Goal: Task Accomplishment & Management: Use online tool/utility

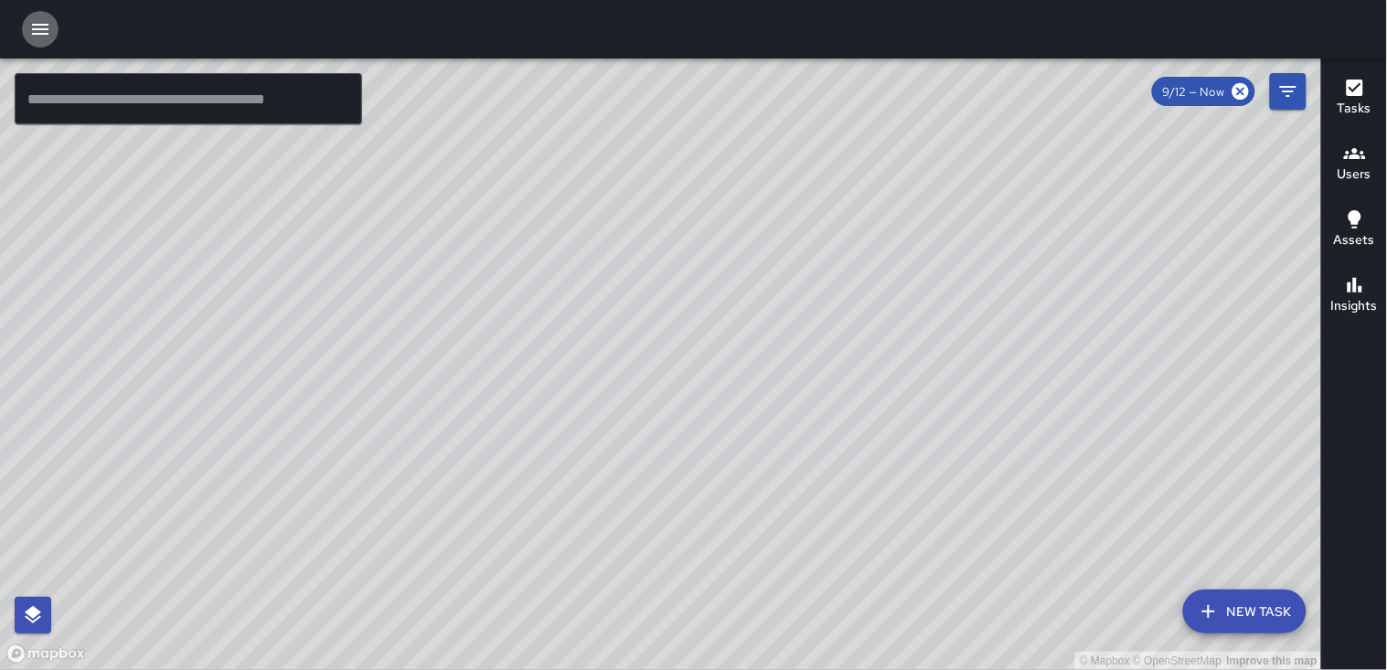
click at [39, 27] on icon "button" at bounding box center [40, 29] width 22 height 22
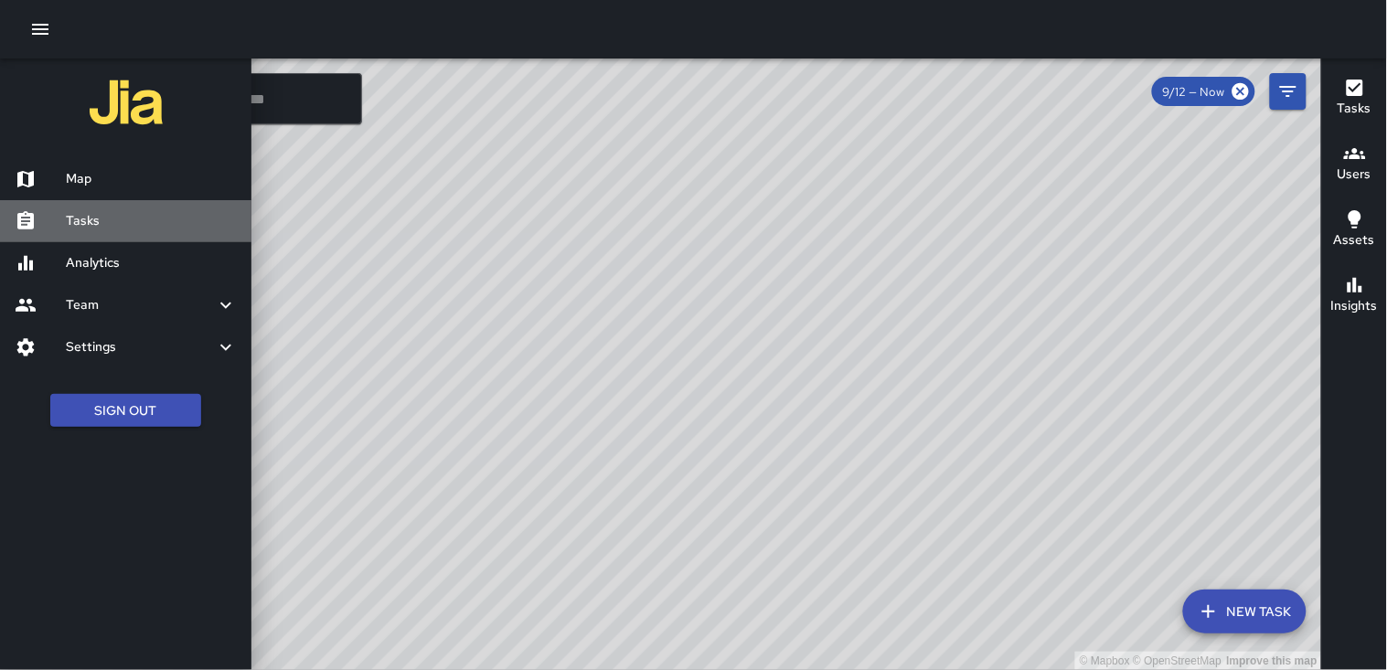
click at [108, 219] on h6 "Tasks" at bounding box center [151, 221] width 171 height 20
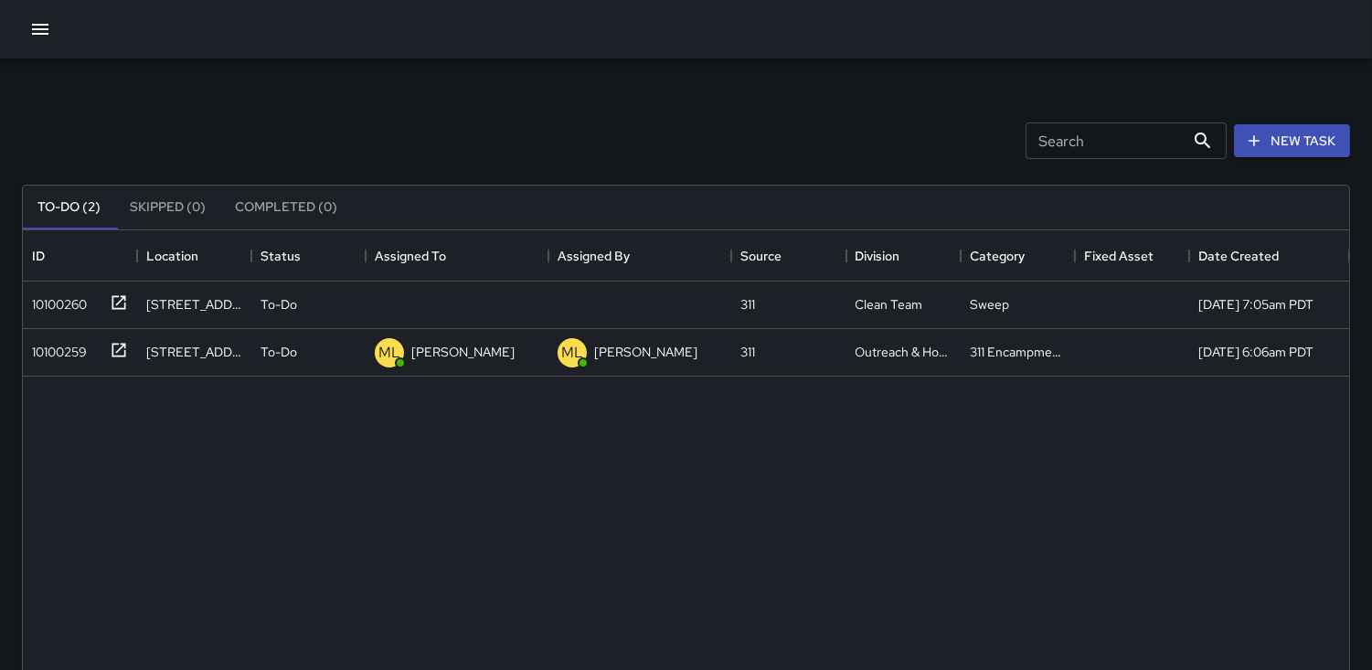
scroll to position [759, 1311]
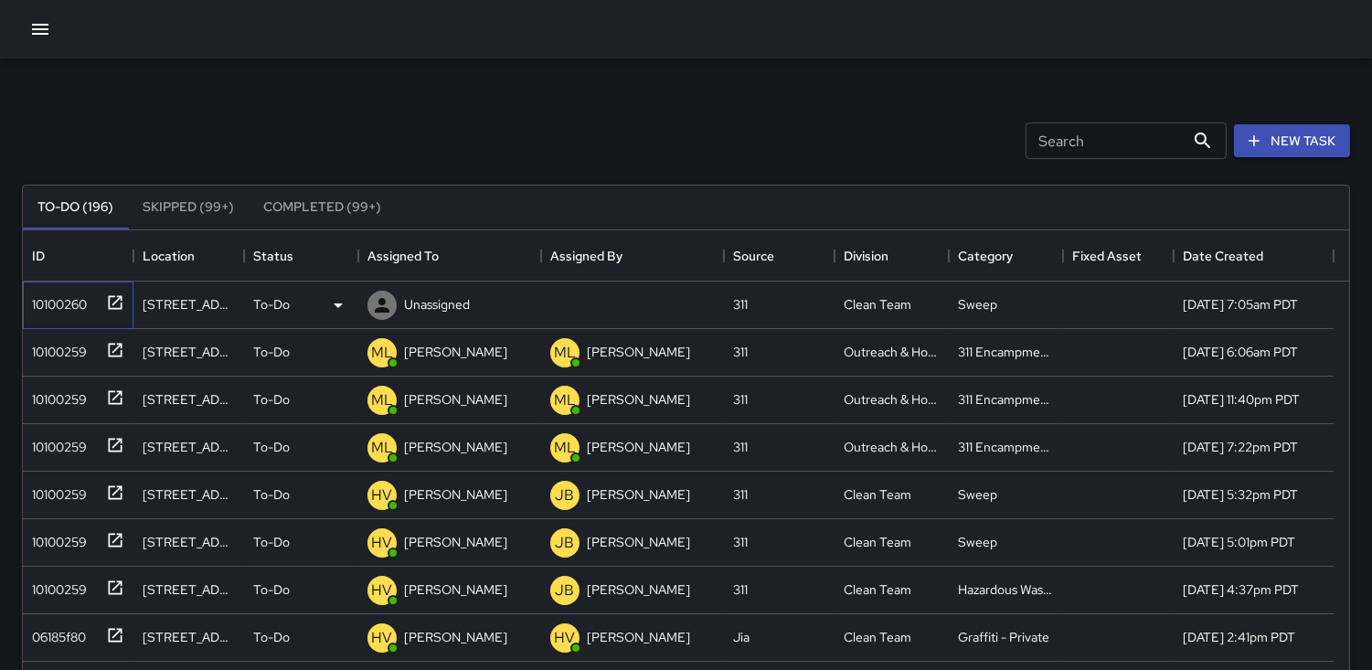
click at [56, 295] on div "10100260" at bounding box center [56, 301] width 62 height 26
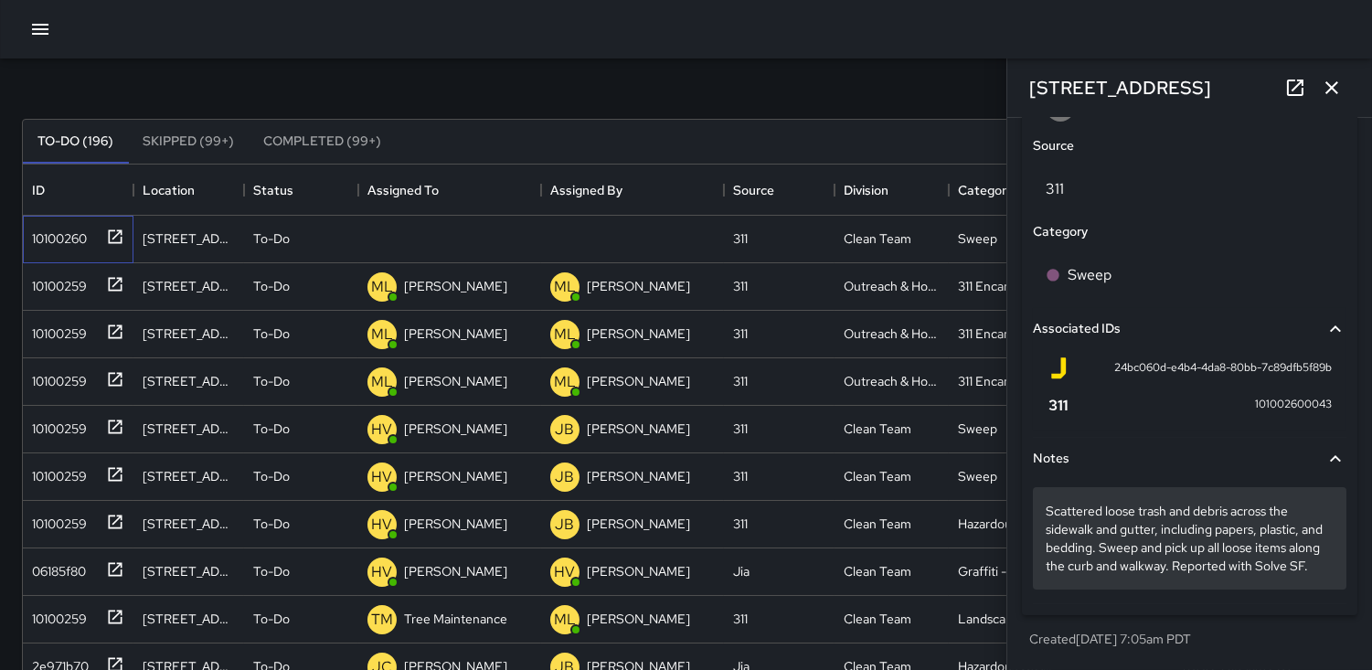
scroll to position [101, 0]
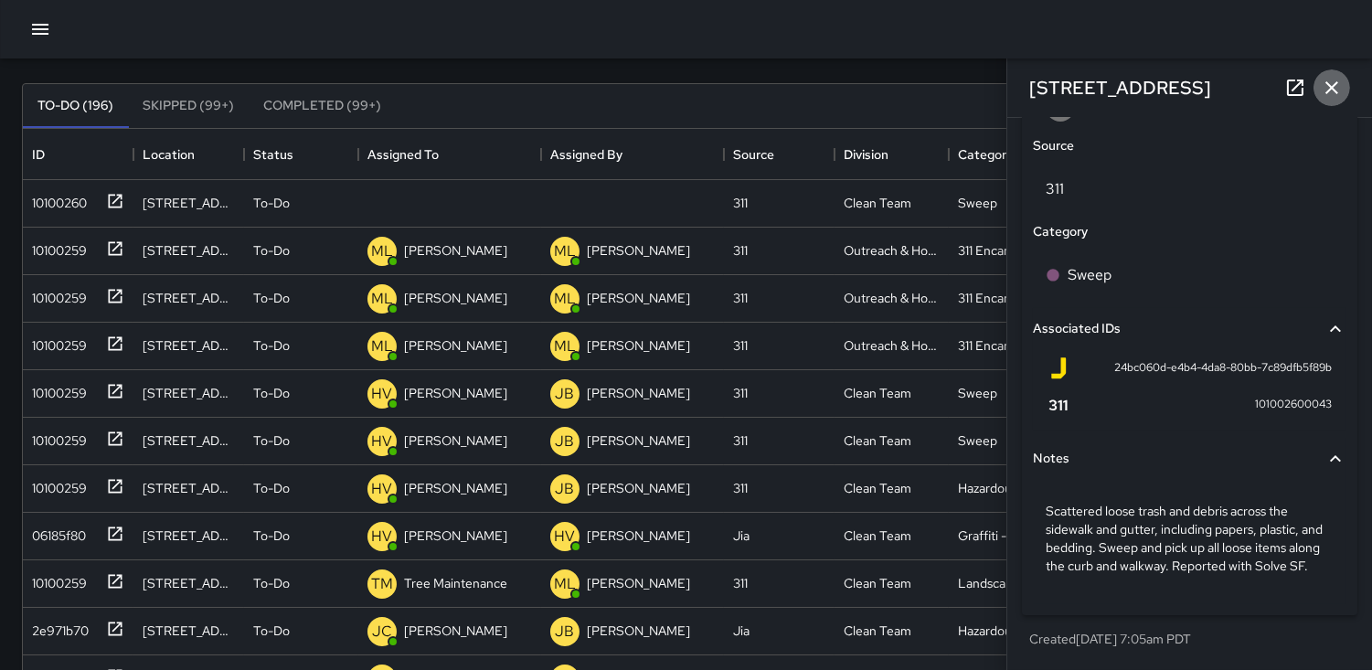
click at [1338, 85] on icon "button" at bounding box center [1332, 88] width 22 height 22
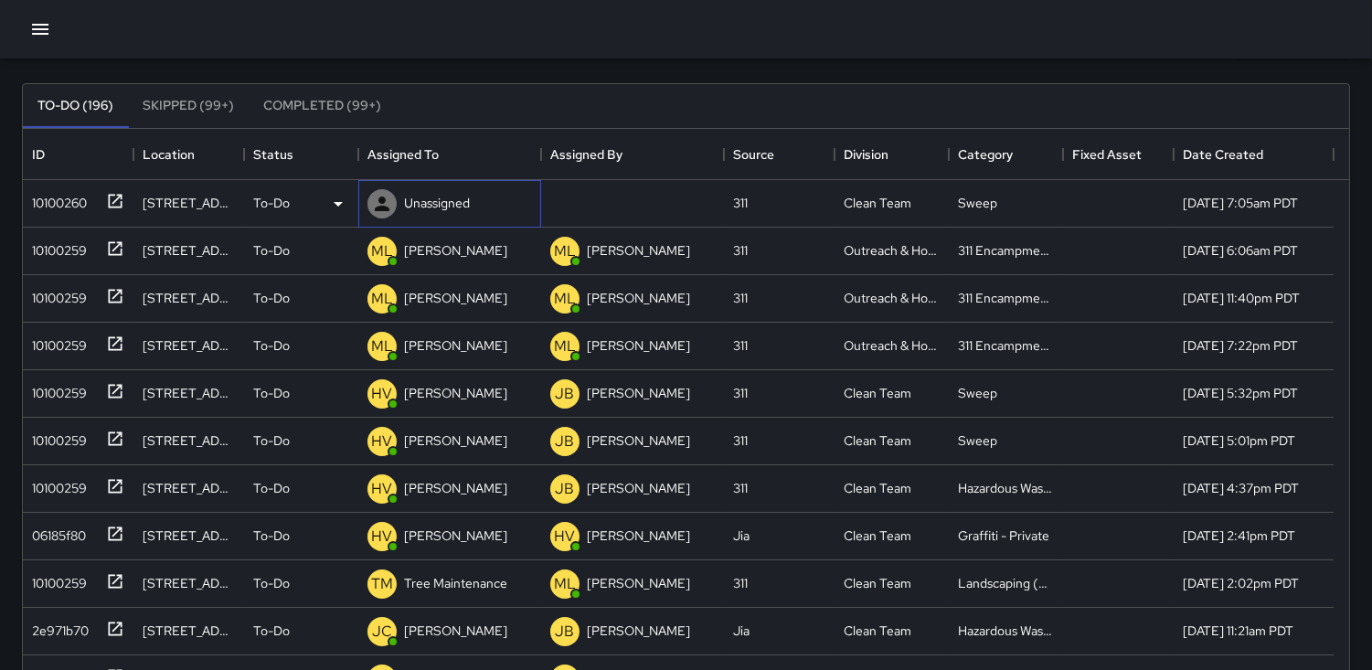
click at [378, 205] on icon at bounding box center [382, 204] width 22 height 22
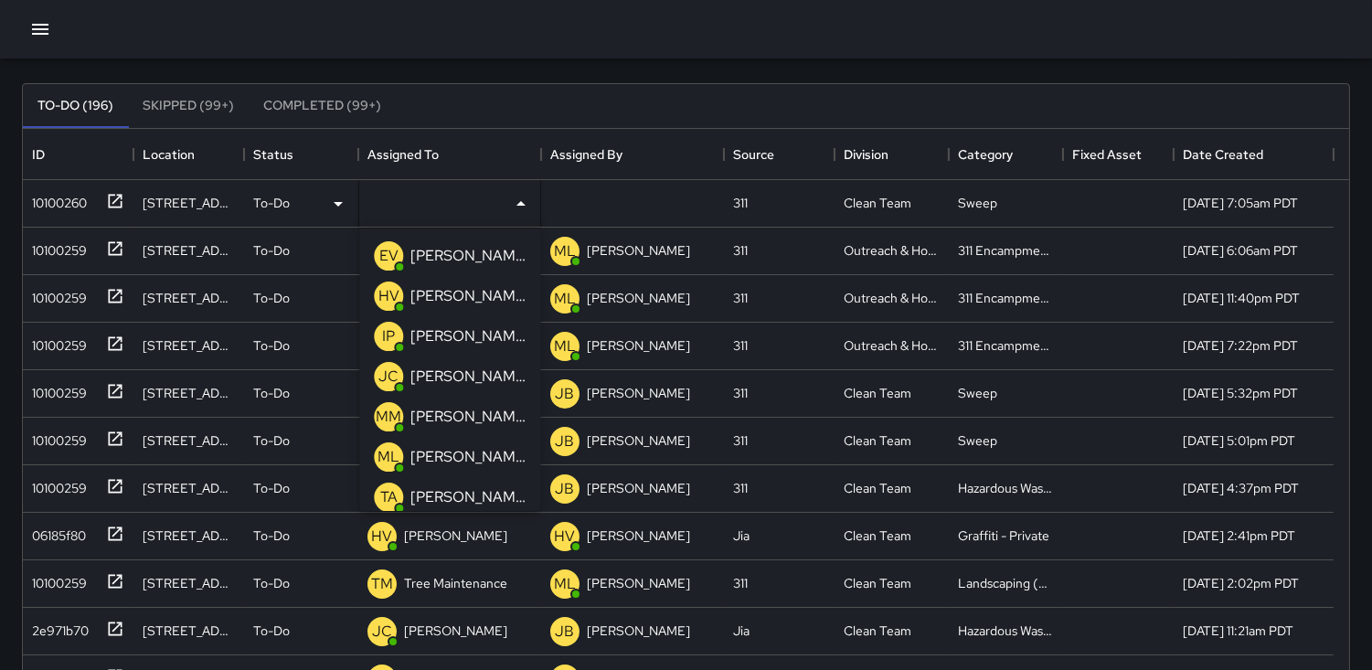
click at [387, 295] on p "HV" at bounding box center [388, 296] width 21 height 22
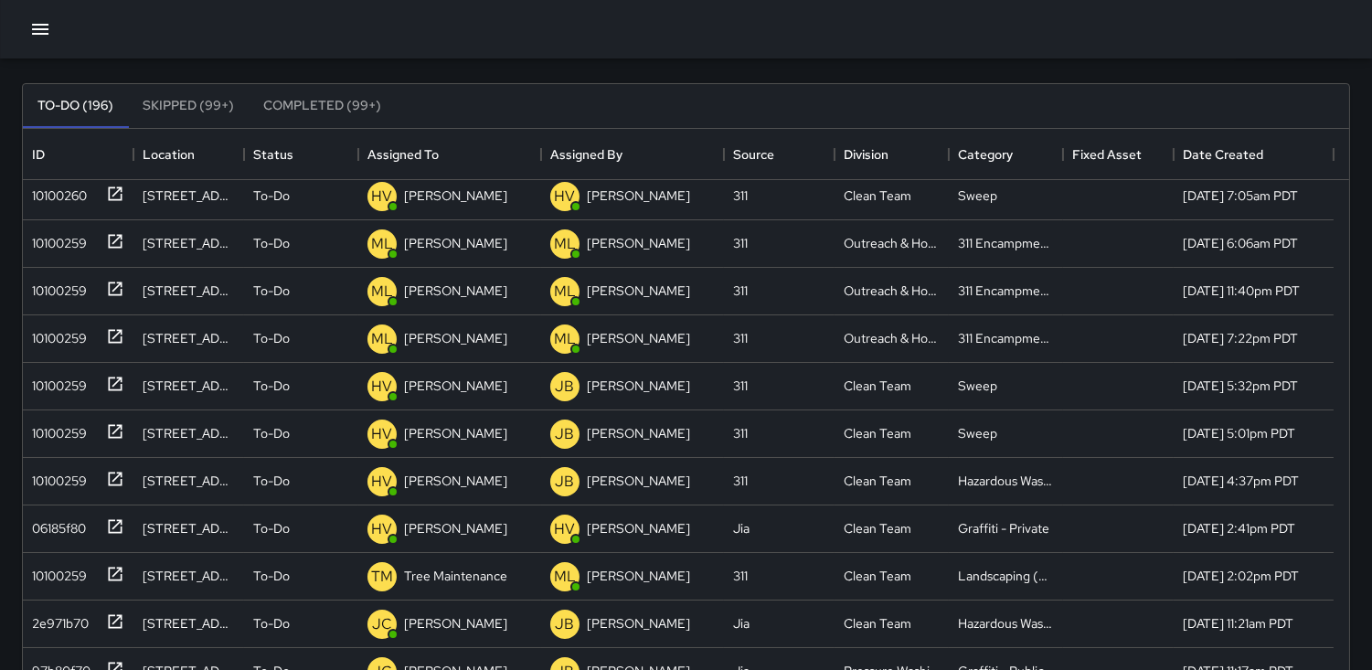
scroll to position [0, 0]
